Goal: Browse casually: Explore the website without a specific task or goal

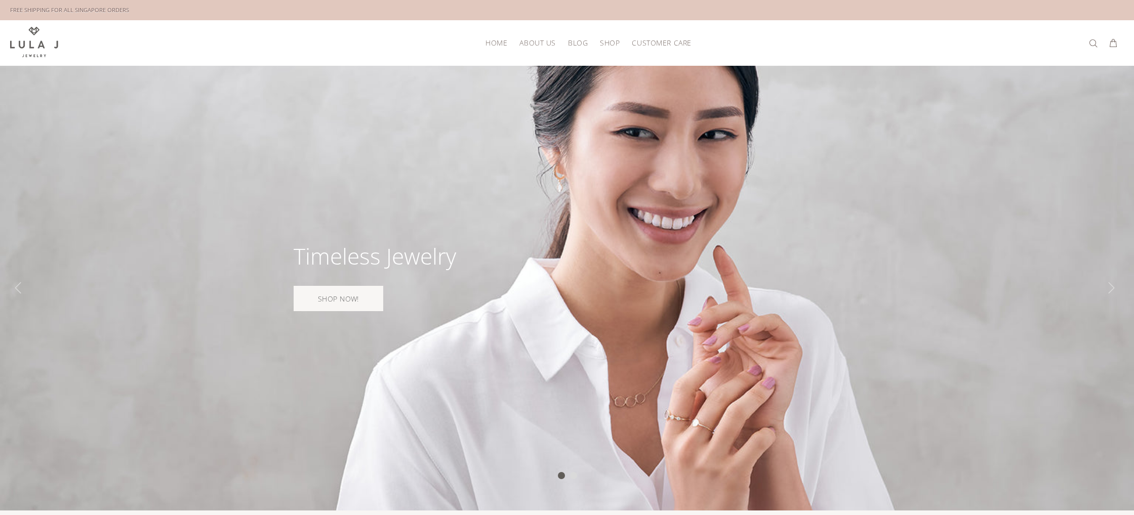
click at [27, 40] on img at bounding box center [34, 42] width 48 height 30
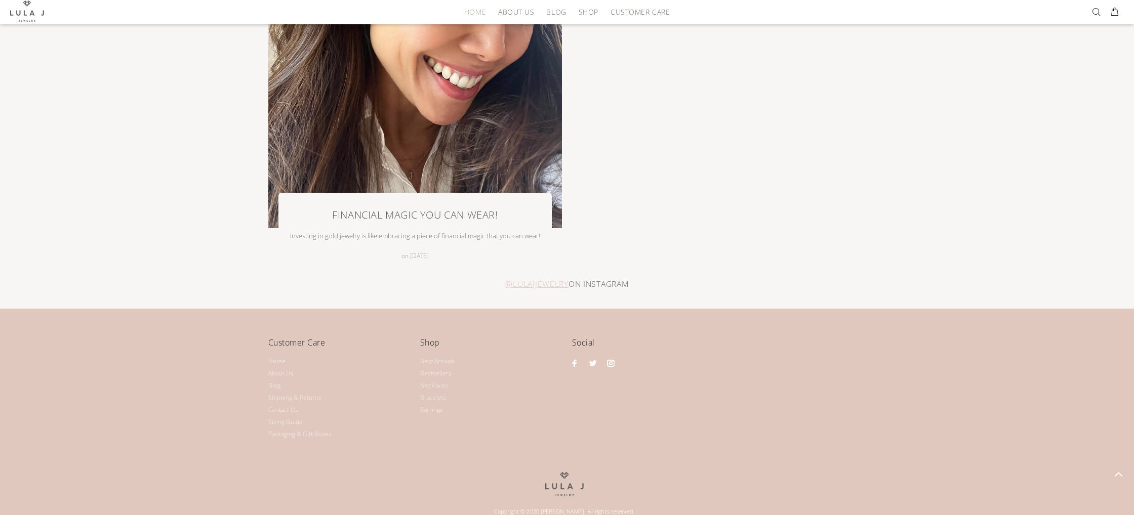
scroll to position [2284, 0]
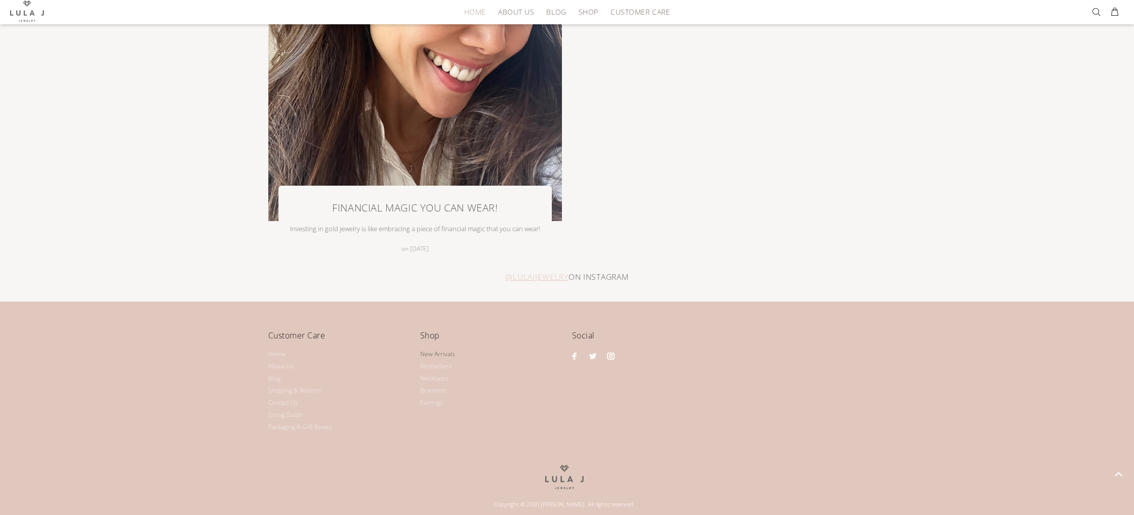
click at [451, 356] on link "New Arrivals" at bounding box center [437, 354] width 35 height 12
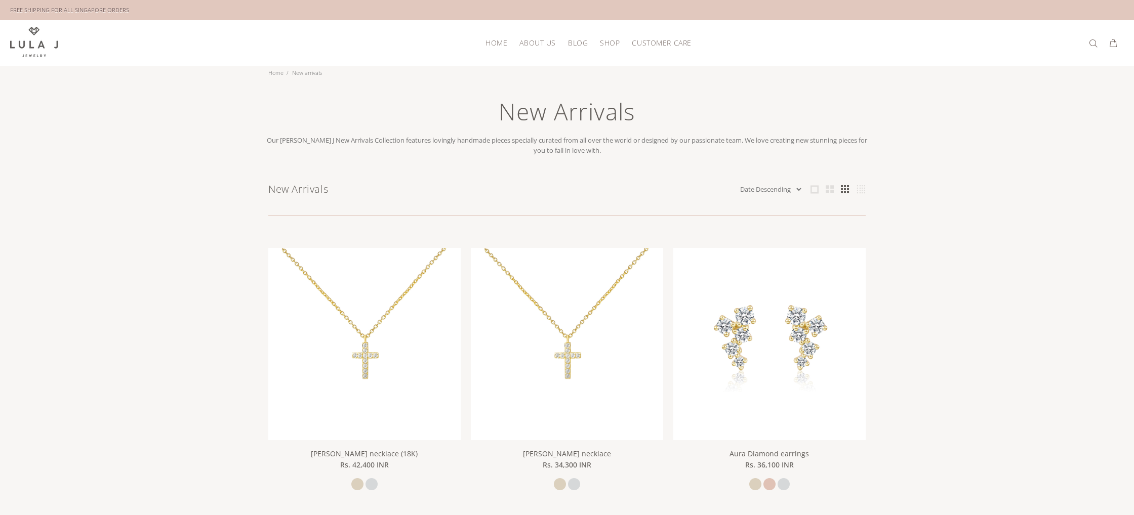
click at [55, 10] on div "FREE SHIPPING FOR ALL SINGAPORE ORDERS" at bounding box center [69, 10] width 119 height 11
click at [34, 34] on img at bounding box center [34, 42] width 48 height 30
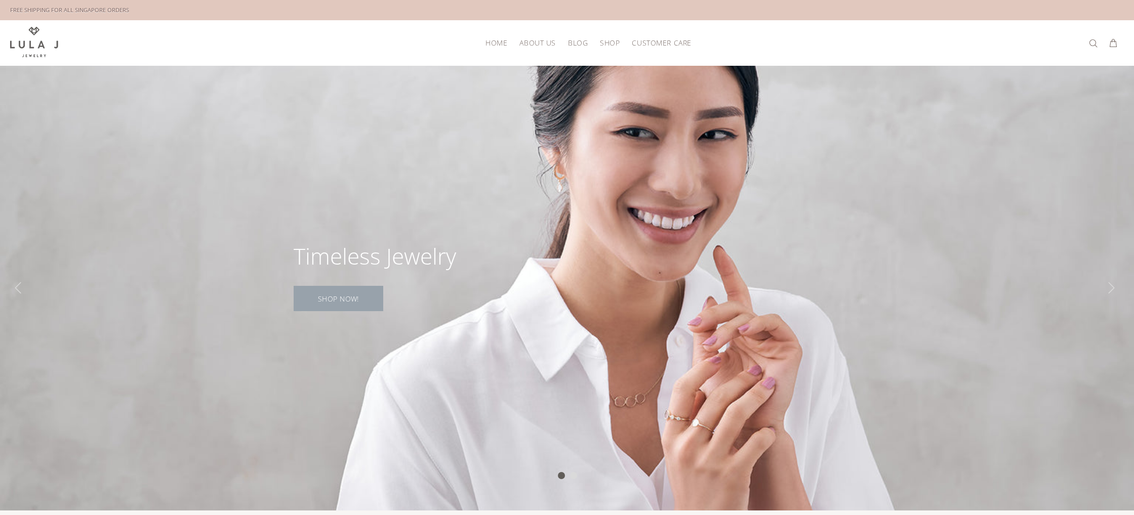
click at [365, 301] on link "SHOP NOW!" at bounding box center [339, 298] width 90 height 25
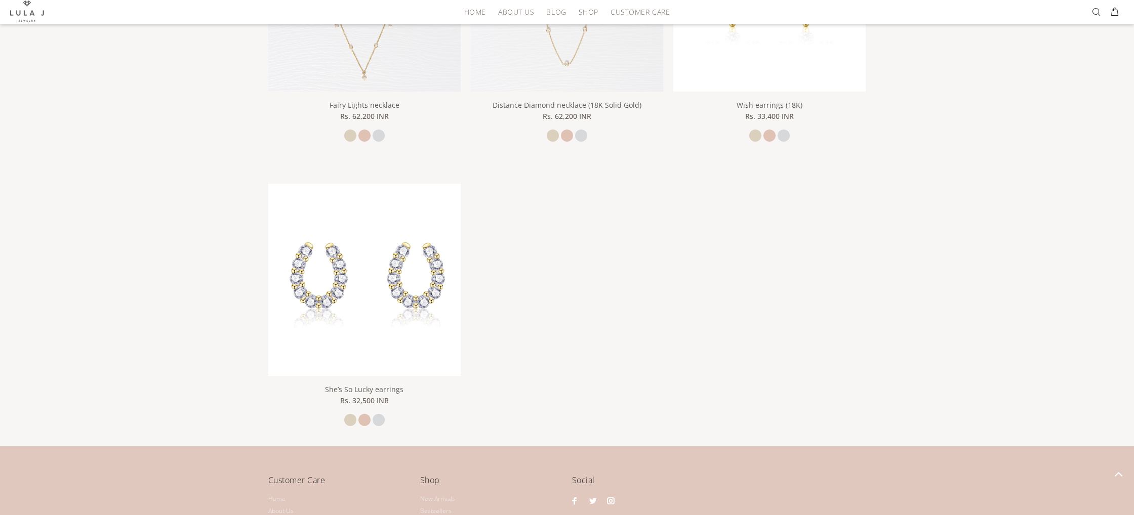
scroll to position [703, 0]
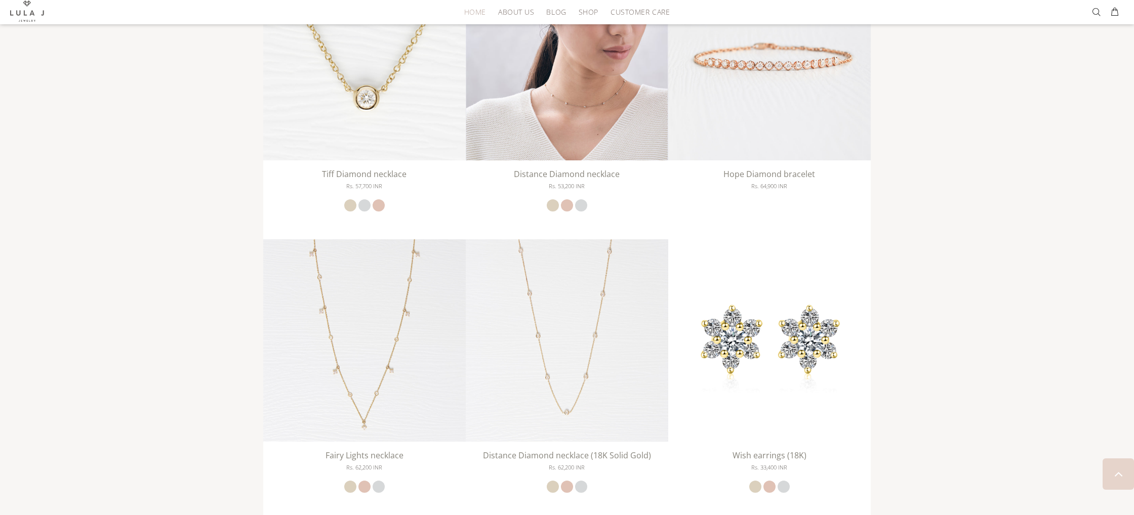
scroll to position [1732, 0]
